Goal: Find specific fact: Find contact information

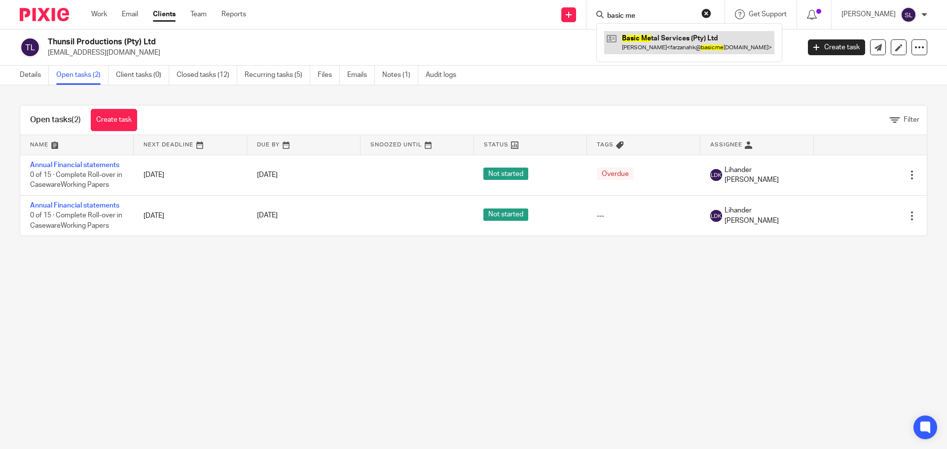
type input "basic me"
click at [640, 35] on link at bounding box center [689, 42] width 170 height 23
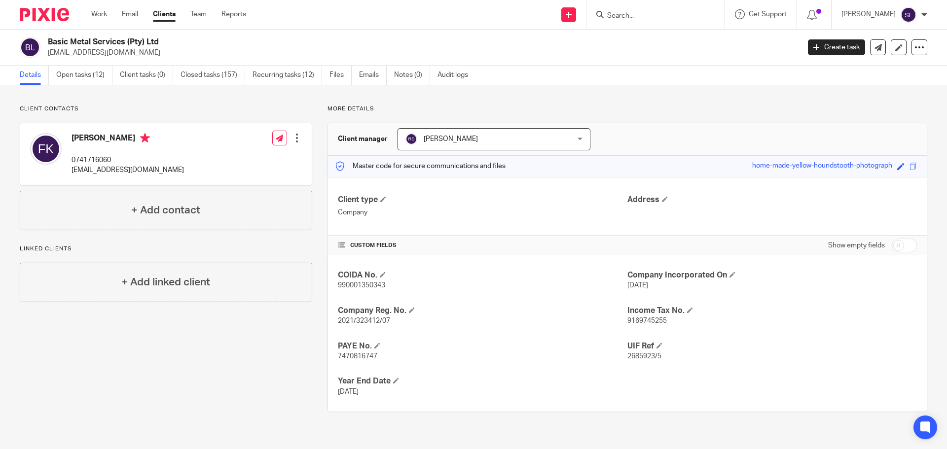
click at [80, 169] on p "[EMAIL_ADDRESS][DOMAIN_NAME]" at bounding box center [127, 170] width 112 height 10
copy div "[EMAIL_ADDRESS][DOMAIN_NAME]"
drag, startPoint x: 49, startPoint y: 39, endPoint x: 178, endPoint y: 42, distance: 128.7
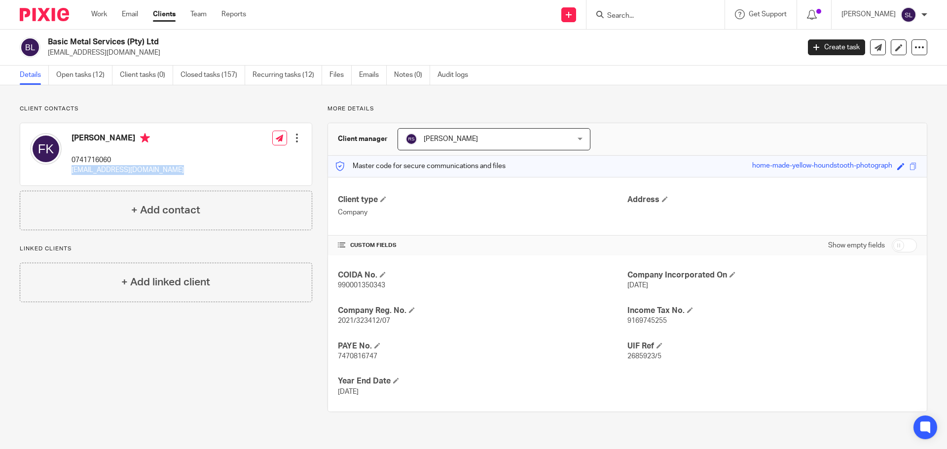
click at [178, 42] on h2 "Basic Metal Services (Pty) Ltd" at bounding box center [346, 42] width 596 height 10
copy h2 "Basic Metal Services (Pty) Ltd"
